Goal: Ask a question

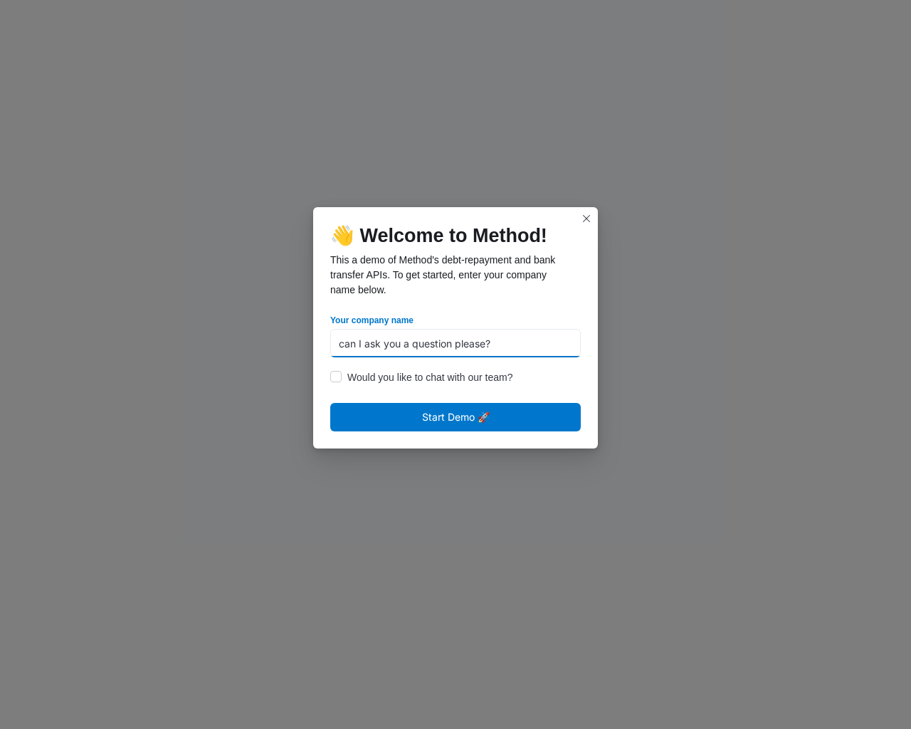
type input "can I ask you a question please?"
checkbox input "false"
